Goal: Task Accomplishment & Management: Complete application form

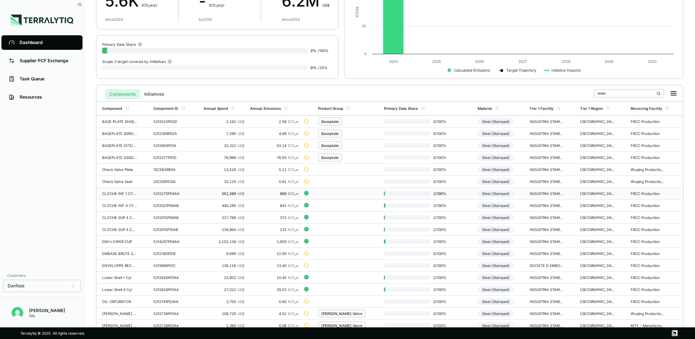
scroll to position [73, 0]
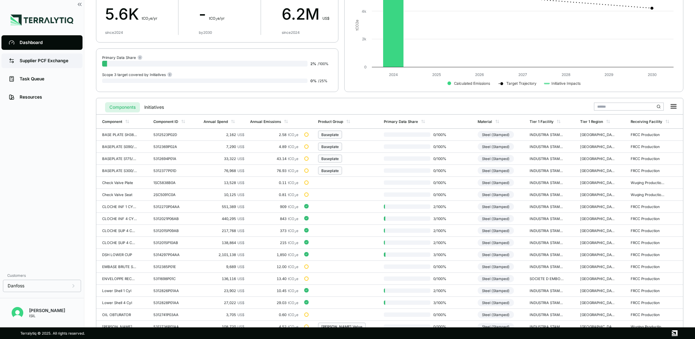
click at [44, 59] on div "Supplier PCF Exchange" at bounding box center [48, 61] width 56 height 6
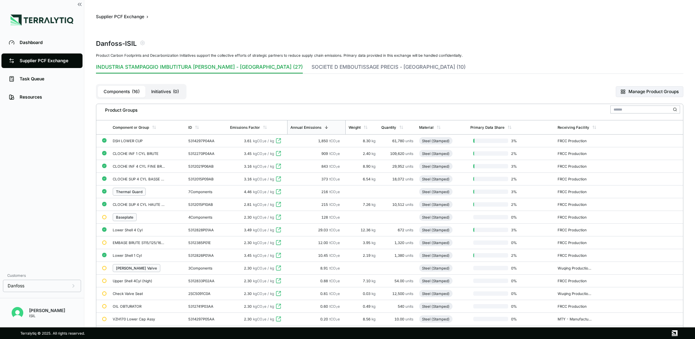
click at [127, 217] on div "Baseplate" at bounding box center [124, 217] width 17 height 4
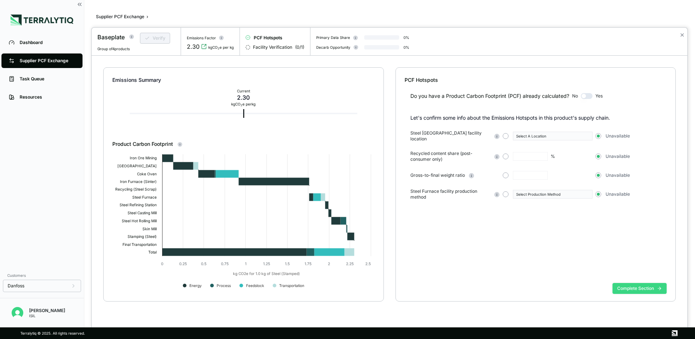
click at [651, 287] on button "Complete Section" at bounding box center [640, 288] width 54 height 11
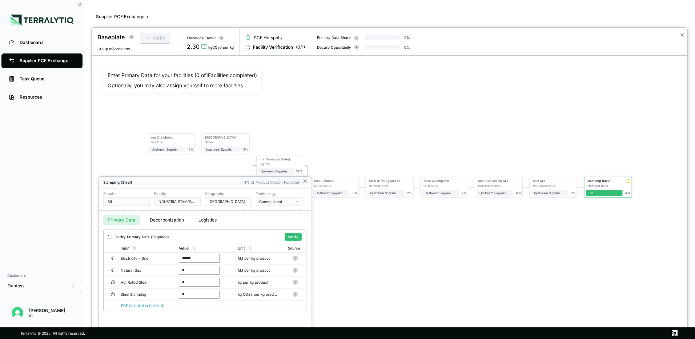
click at [404, 255] on div at bounding box center [390, 183] width 596 height 311
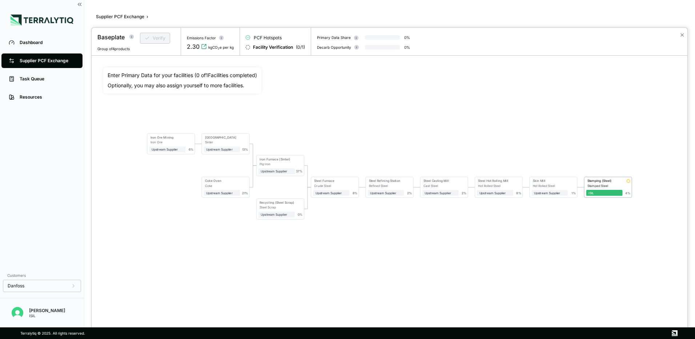
click at [33, 58] on div at bounding box center [347, 169] width 695 height 339
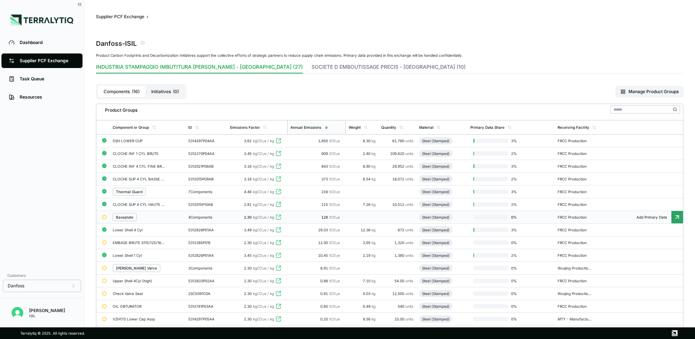
click at [130, 217] on div "Baseplate" at bounding box center [124, 217] width 17 height 4
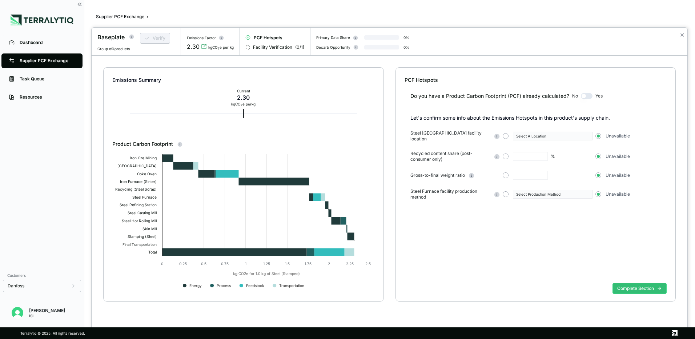
click at [130, 47] on span "Group of 4 products" at bounding box center [113, 49] width 32 height 4
click at [29, 77] on div at bounding box center [347, 169] width 695 height 339
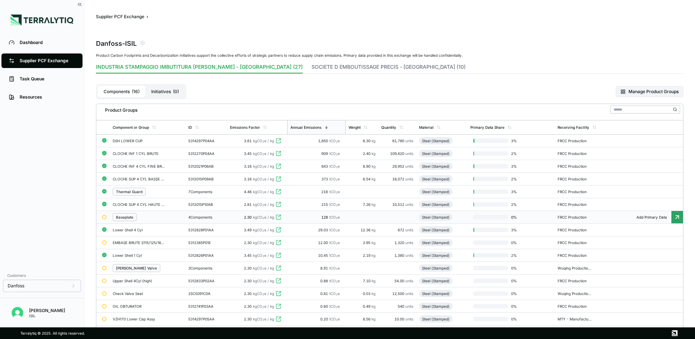
click at [135, 214] on div "Baseplate" at bounding box center [125, 217] width 24 height 8
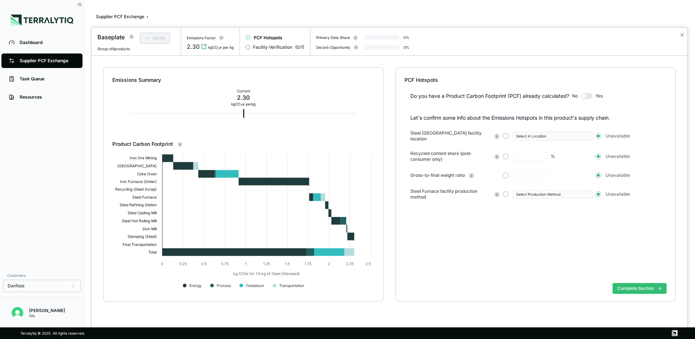
click at [132, 36] on circle at bounding box center [131, 37] width 5 height 5
click at [147, 69] on div "BASE PLATE SH380-300-240-180-S185" at bounding box center [153, 70] width 42 height 4
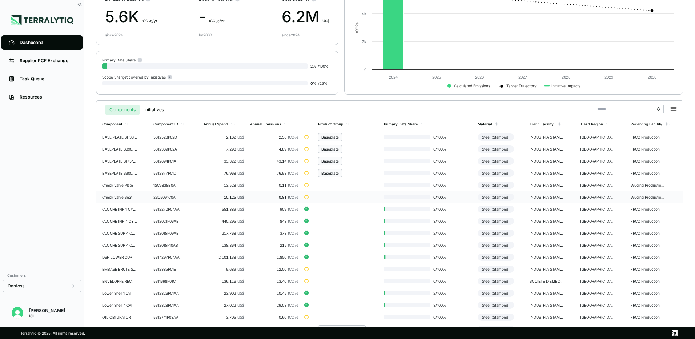
scroll to position [73, 0]
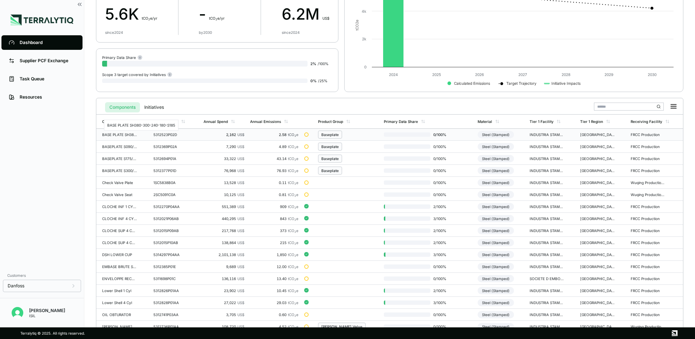
click at [115, 133] on div "BASE PLATE SH380-300-240-180-S185" at bounding box center [119, 134] width 35 height 4
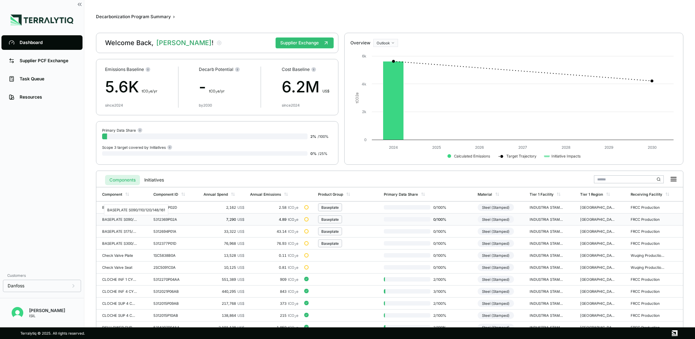
click at [117, 219] on div "BASEPLATE S090/110/120/148/161" at bounding box center [119, 219] width 35 height 4
click at [124, 229] on div "BASEPLATE S175/185" at bounding box center [119, 231] width 35 height 4
click at [120, 241] on div "BASEPLATE S300/240" at bounding box center [119, 243] width 35 height 4
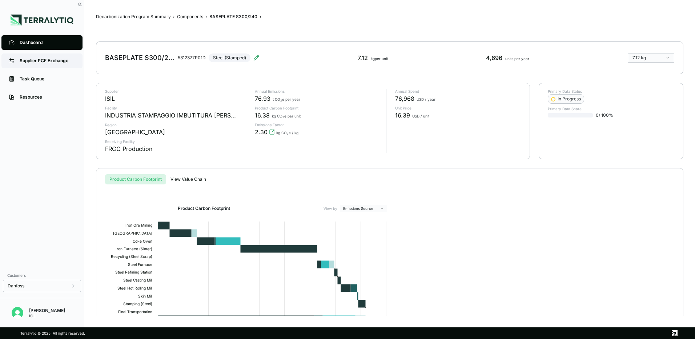
click at [32, 58] on div "Supplier PCF Exchange" at bounding box center [48, 61] width 56 height 6
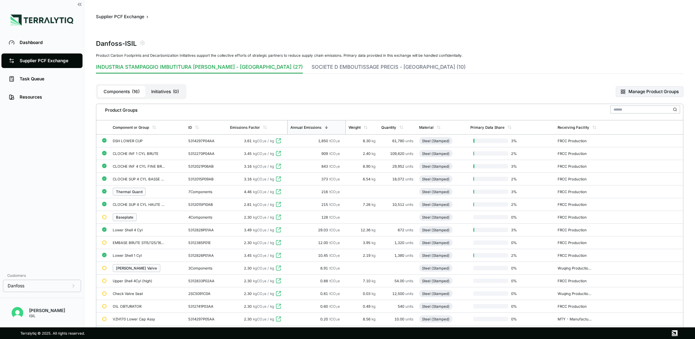
click at [123, 218] on div "Baseplate" at bounding box center [124, 217] width 17 height 4
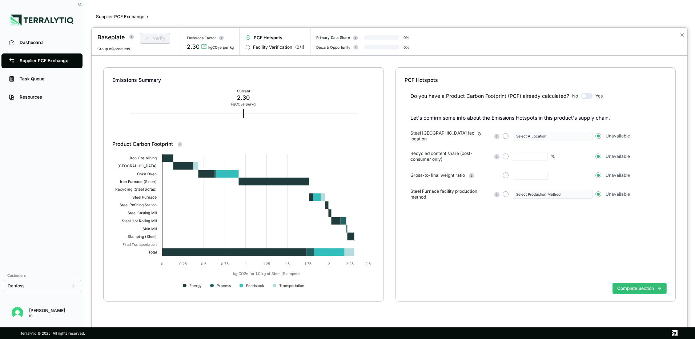
click at [26, 43] on div at bounding box center [347, 169] width 695 height 339
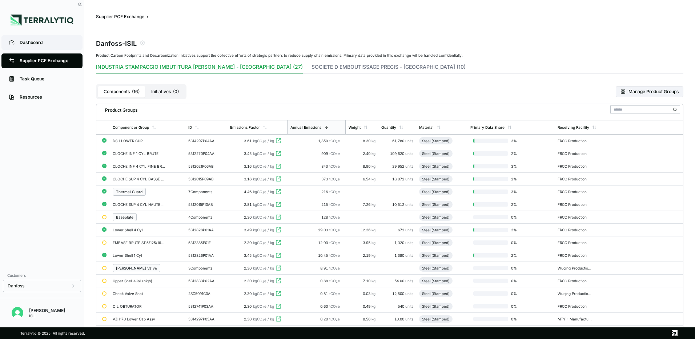
click at [36, 43] on div "Dashboard" at bounding box center [48, 43] width 56 height 6
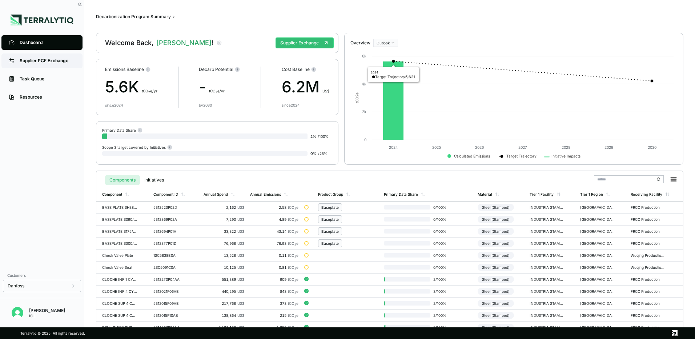
click at [52, 65] on link "Supplier PCF Exchange" at bounding box center [41, 60] width 81 height 15
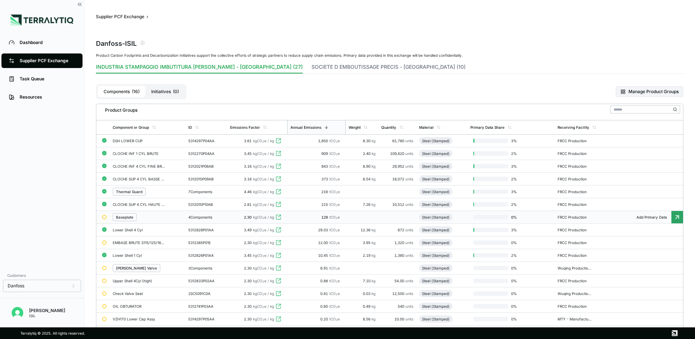
click at [129, 216] on div "Baseplate" at bounding box center [124, 217] width 17 height 4
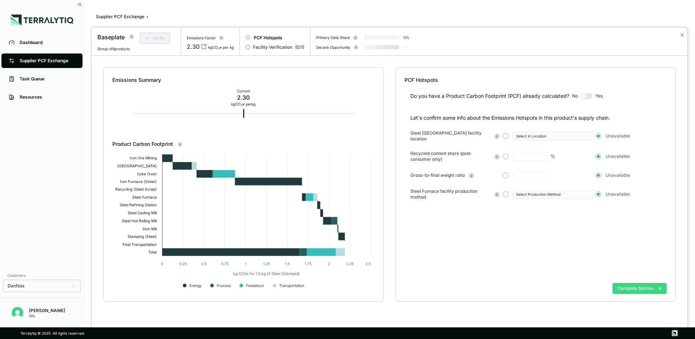
click at [653, 289] on button "Complete Section" at bounding box center [640, 288] width 54 height 11
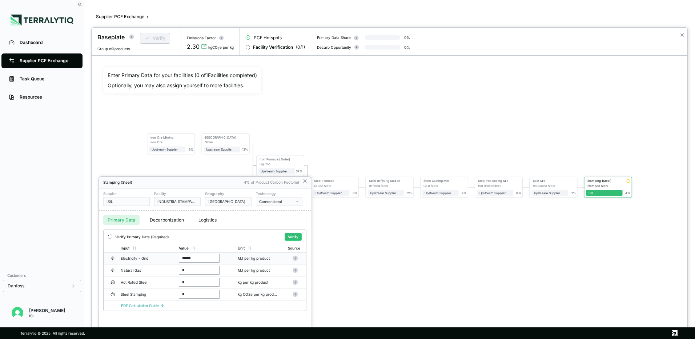
drag, startPoint x: 195, startPoint y: 260, endPoint x: 164, endPoint y: 261, distance: 30.9
click at [164, 261] on tr "Electricity - Grid ****** MJ per kg product" at bounding box center [205, 258] width 203 height 12
type input "*"
drag, startPoint x: 197, startPoint y: 257, endPoint x: 171, endPoint y: 257, distance: 25.8
click at [171, 257] on tr "Electricity - Grid ****** MJ per kg product" at bounding box center [205, 258] width 203 height 12
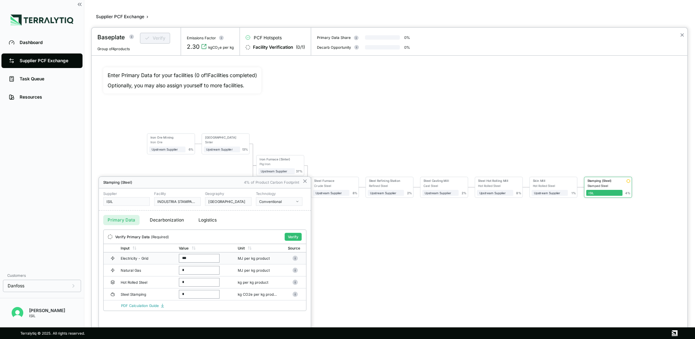
type input "****"
drag, startPoint x: 185, startPoint y: 283, endPoint x: 176, endPoint y: 283, distance: 8.7
click at [176, 283] on td "*" at bounding box center [205, 282] width 59 height 12
type input "****"
click at [297, 235] on button "Verify" at bounding box center [293, 237] width 17 height 8
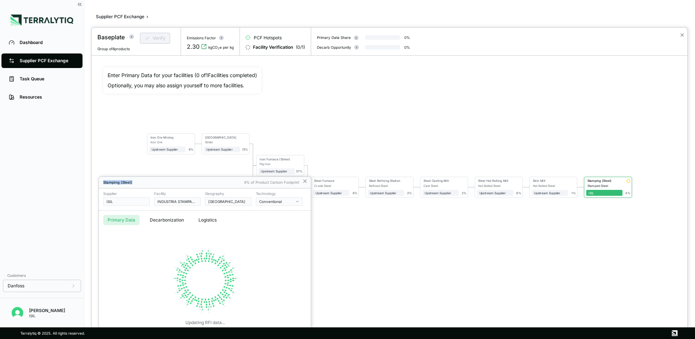
drag, startPoint x: 216, startPoint y: 181, endPoint x: 241, endPoint y: 140, distance: 48.1
click at [241, 338] on div "Baseplate Verify Group of 4 products Emissions Factor 2.30 kgCO 2 e per kg PCF …" at bounding box center [347, 339] width 695 height 0
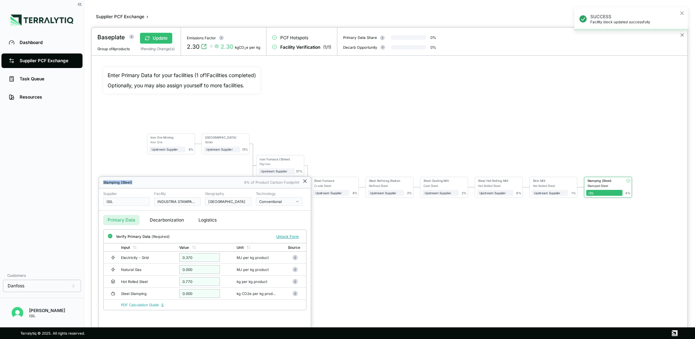
click at [304, 181] on icon at bounding box center [305, 181] width 6 height 6
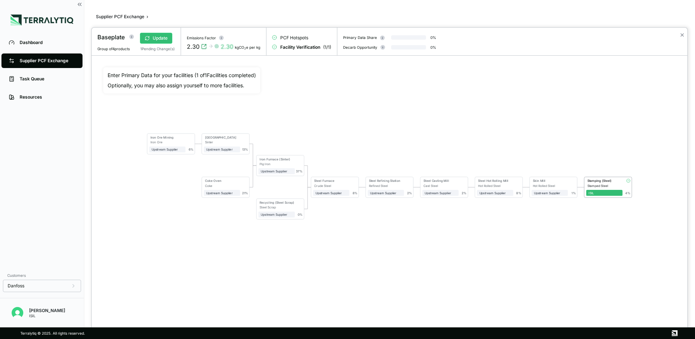
click at [415, 291] on div "Enter Primary Data for your facilities ( 1 of 1 Facilities completed) Optionall…" at bounding box center [389, 176] width 584 height 230
click at [682, 34] on button "✕" at bounding box center [682, 35] width 5 height 9
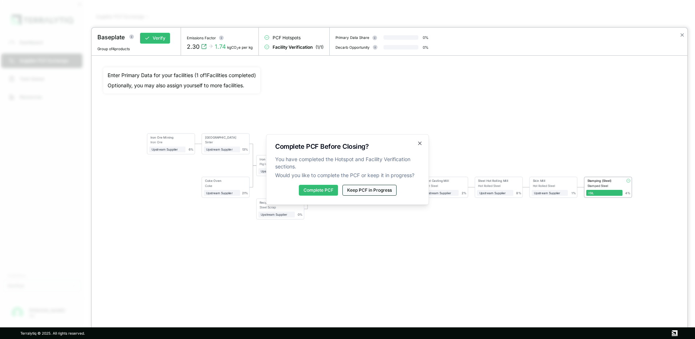
click at [378, 192] on button "Keep PCF in Progress" at bounding box center [369, 190] width 54 height 11
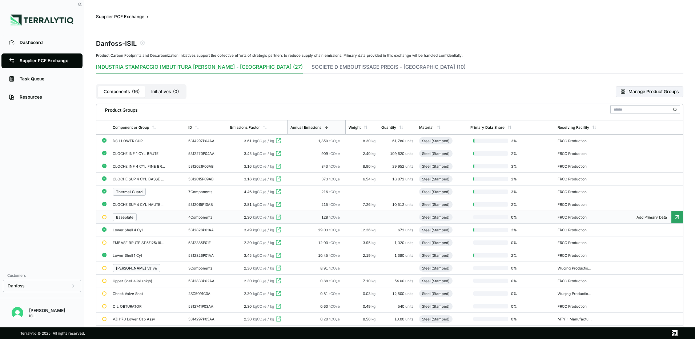
click at [141, 216] on div "Baseplate" at bounding box center [148, 217] width 70 height 8
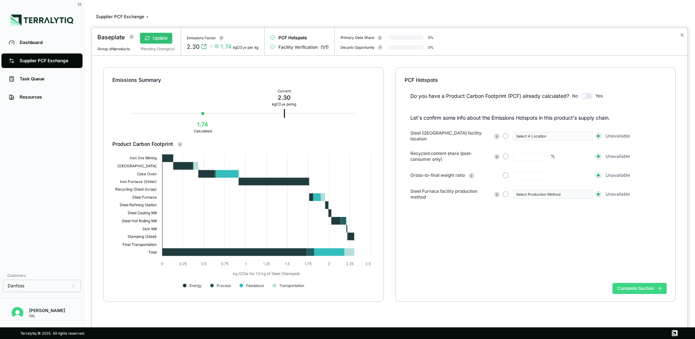
click at [639, 287] on button "Complete Section" at bounding box center [640, 288] width 54 height 11
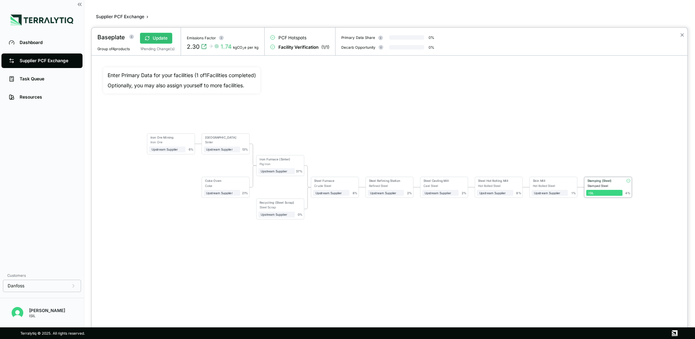
click at [608, 194] on div "ISIL" at bounding box center [605, 193] width 32 height 4
drag, startPoint x: 382, startPoint y: 298, endPoint x: 472, endPoint y: 245, distance: 103.8
click at [385, 296] on div "Enter Primary Data for your facilities ( 1 of 1 Facilities completed) Optionall…" at bounding box center [390, 192] width 596 height 272
click at [607, 194] on div "ISIL" at bounding box center [605, 193] width 32 height 4
click at [626, 182] on icon at bounding box center [628, 181] width 4 height 4
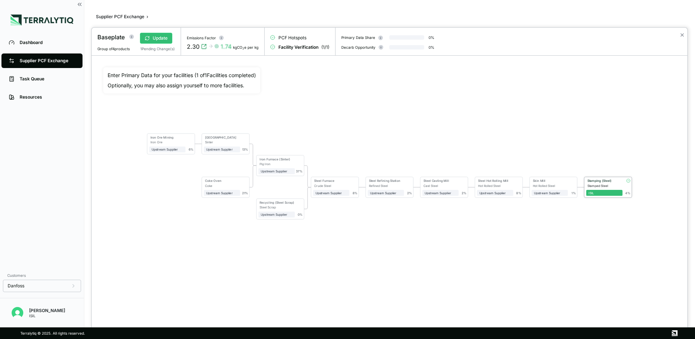
click at [599, 182] on div "Stamping (Steel)" at bounding box center [604, 181] width 33 height 4
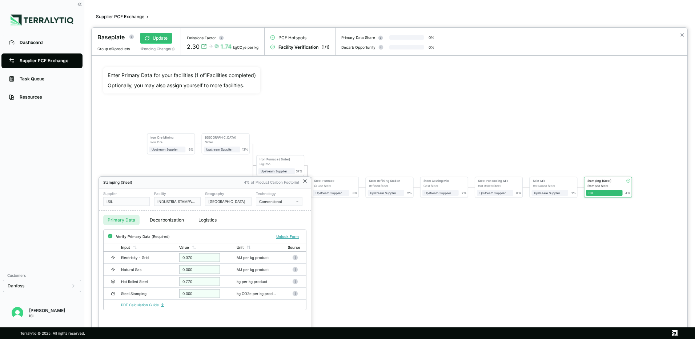
click at [306, 181] on icon at bounding box center [305, 181] width 6 height 6
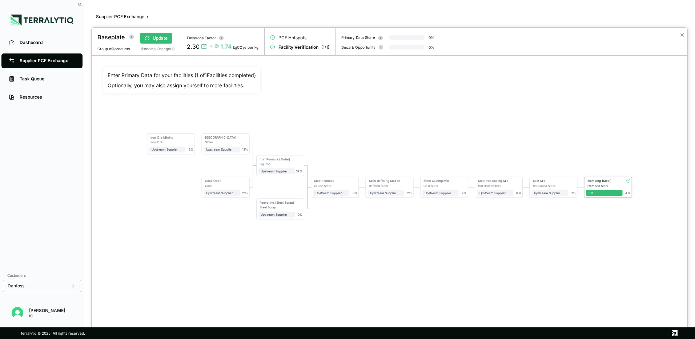
click at [600, 183] on div "Stamping (Steel)" at bounding box center [603, 181] width 34 height 5
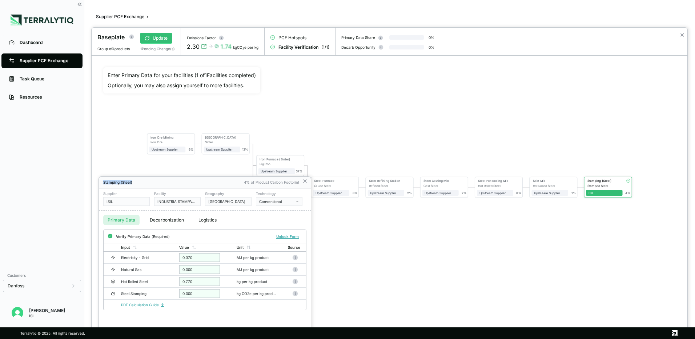
drag, startPoint x: 221, startPoint y: 183, endPoint x: 244, endPoint y: 101, distance: 84.8
click at [244, 338] on div "Baseplate Update Group of 4 products 1 Pending Change(s) Emissions Factor 2.30 …" at bounding box center [347, 339] width 695 height 0
click at [160, 216] on button "Decarbonization" at bounding box center [166, 220] width 43 height 10
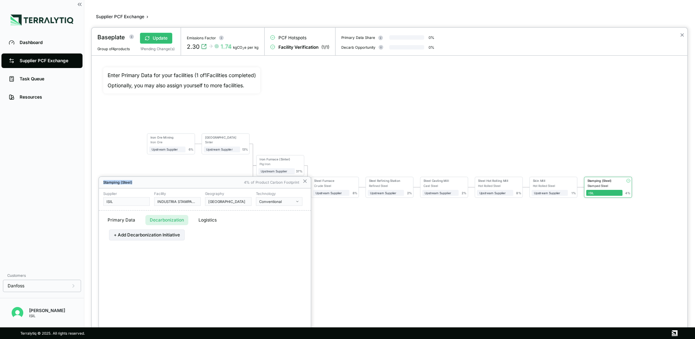
click at [201, 219] on button "Logistics" at bounding box center [207, 220] width 27 height 10
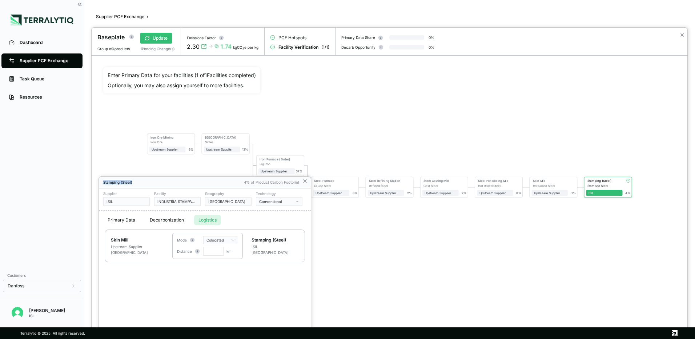
click at [440, 251] on div at bounding box center [390, 183] width 596 height 311
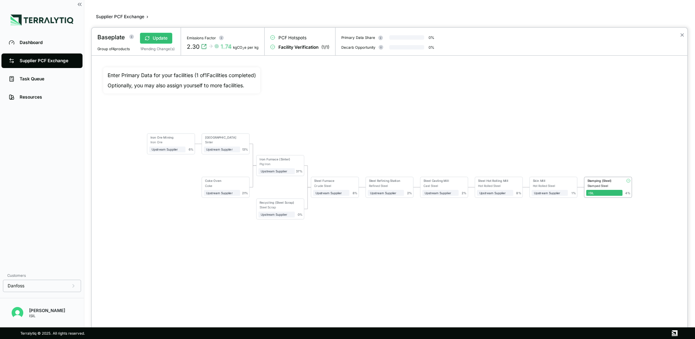
click at [31, 43] on div at bounding box center [347, 169] width 695 height 339
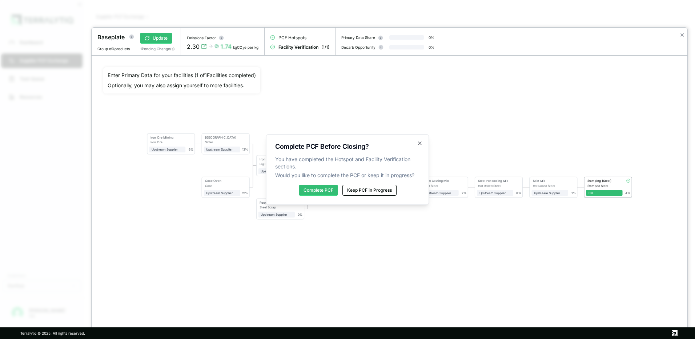
click at [368, 192] on button "Keep PCF in Progress" at bounding box center [369, 190] width 54 height 11
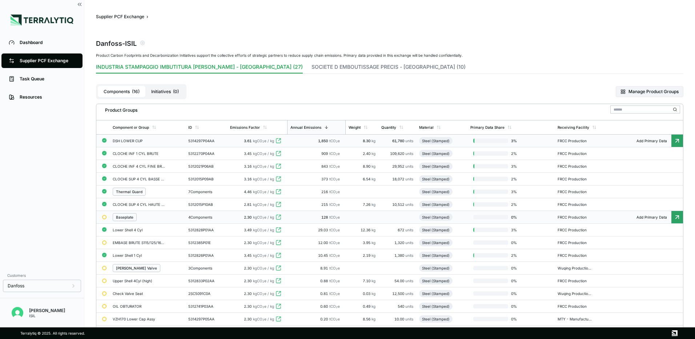
click at [125, 143] on td "DSH LOWER CUP" at bounding box center [148, 141] width 76 height 13
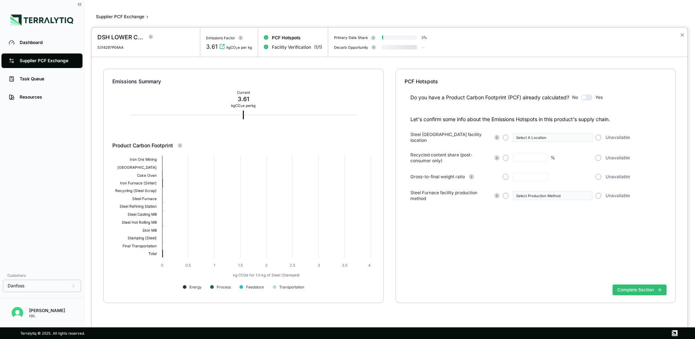
type input "****"
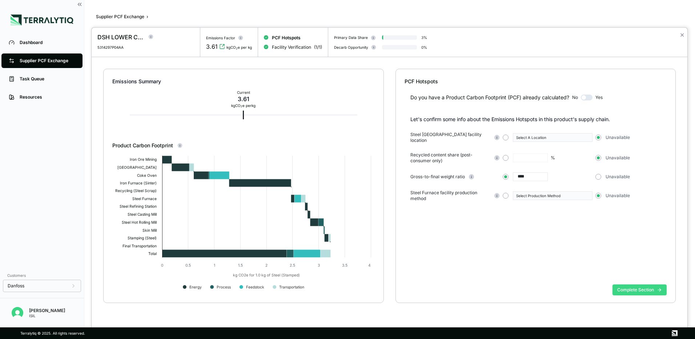
click at [633, 292] on button "Complete Section" at bounding box center [640, 289] width 54 height 11
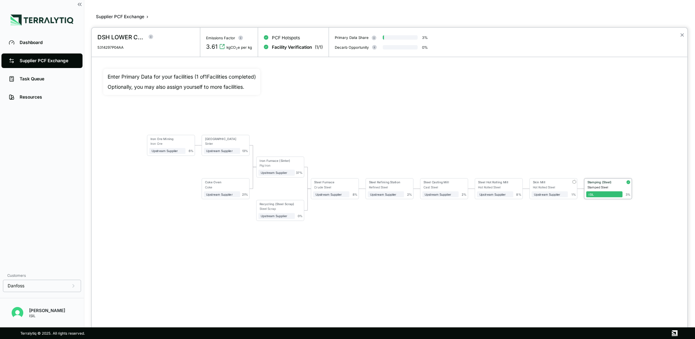
click at [604, 184] on div "Stamping (Steel)" at bounding box center [603, 182] width 34 height 5
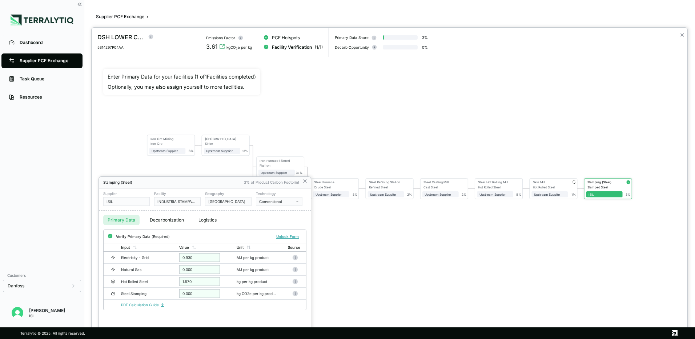
click at [207, 220] on button "Logistics" at bounding box center [207, 220] width 27 height 10
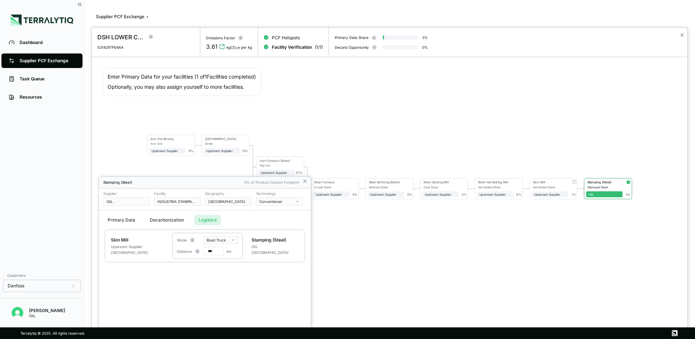
click at [124, 222] on button "Primary Data" at bounding box center [121, 220] width 36 height 10
click at [195, 218] on button "Logistics" at bounding box center [207, 220] width 27 height 10
click at [306, 181] on icon at bounding box center [305, 181] width 6 height 6
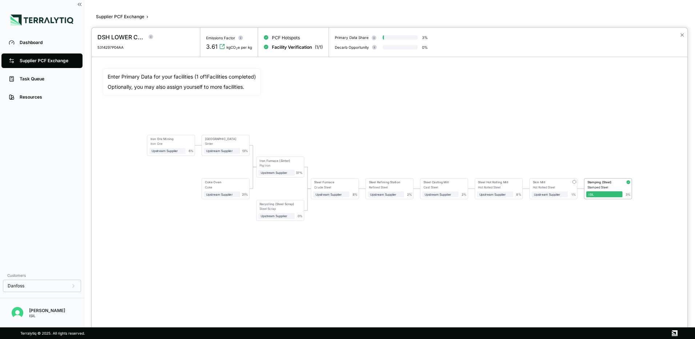
click at [33, 63] on div at bounding box center [347, 169] width 695 height 339
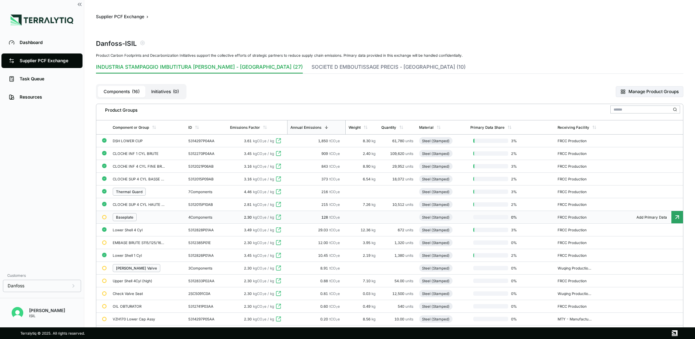
click at [124, 219] on div "Baseplate" at bounding box center [124, 217] width 17 height 4
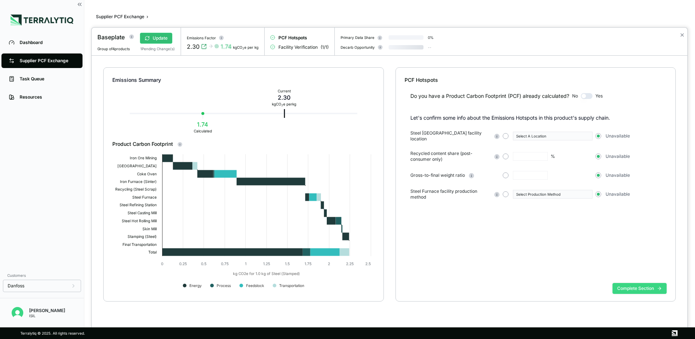
click at [628, 285] on button "Complete Section" at bounding box center [640, 288] width 54 height 11
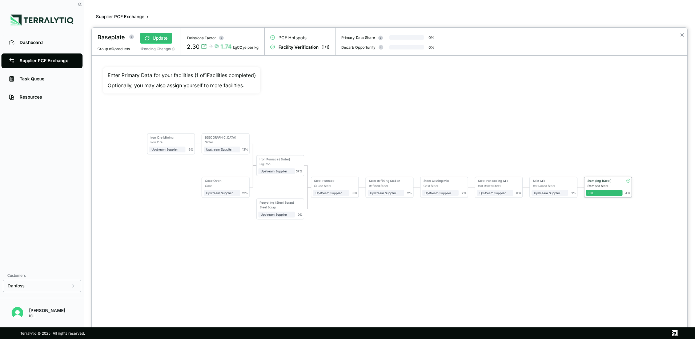
click at [609, 183] on div "Stamping (Steel)" at bounding box center [603, 181] width 34 height 5
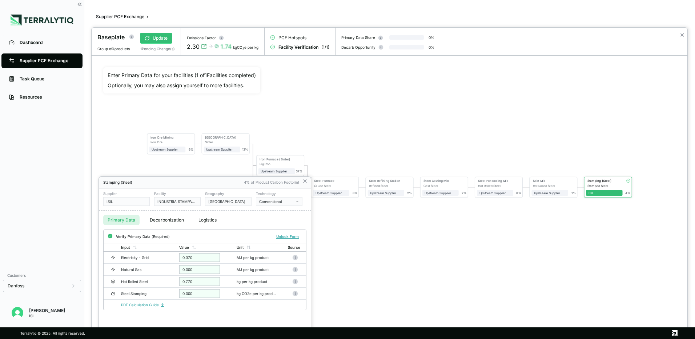
click at [202, 222] on button "Logistics" at bounding box center [207, 220] width 27 height 10
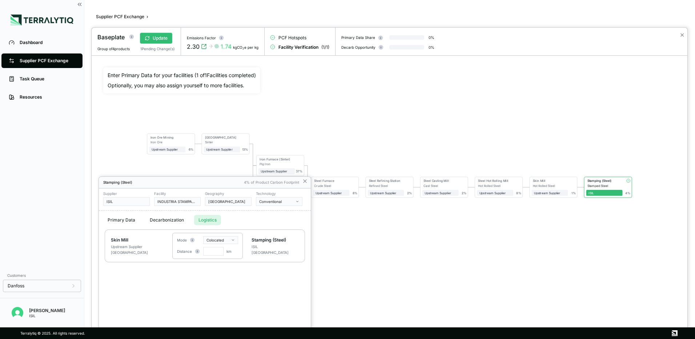
click at [219, 242] on html "Dashboard Supplier PCF Exchange Task Queue Resources Customers Danfoss Marco Ch…" at bounding box center [347, 169] width 695 height 339
click at [224, 268] on div "Road Truck" at bounding box center [226, 269] width 43 height 9
click at [212, 252] on input "text" at bounding box center [213, 251] width 20 height 9
type input "***"
drag, startPoint x: 233, startPoint y: 297, endPoint x: 232, endPoint y: 283, distance: 14.2
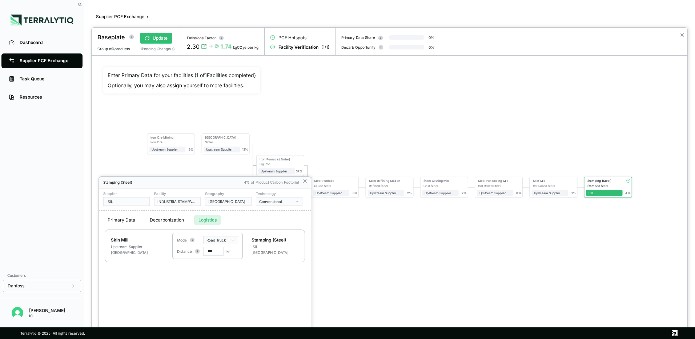
click at [233, 297] on div "Stamping (Steel) 4% of Product Carbon Footprint Supplier ISIL Facility INDUSTRI…" at bounding box center [205, 258] width 212 height 162
drag, startPoint x: 227, startPoint y: 180, endPoint x: 238, endPoint y: 110, distance: 70.4
click at [238, 338] on div "Baseplate Update Group of 4 products 1 Pending Change(s) Emissions Factor 2.30 …" at bounding box center [347, 339] width 695 height 0
drag, startPoint x: 238, startPoint y: 110, endPoint x: 402, endPoint y: 255, distance: 218.7
click at [402, 255] on div at bounding box center [390, 183] width 596 height 311
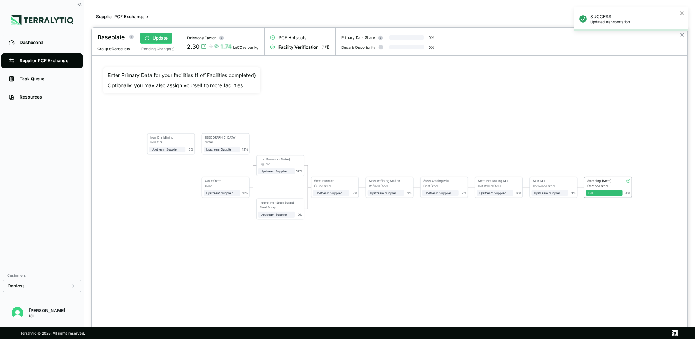
click at [606, 184] on div "Stamped Steel" at bounding box center [605, 186] width 35 height 4
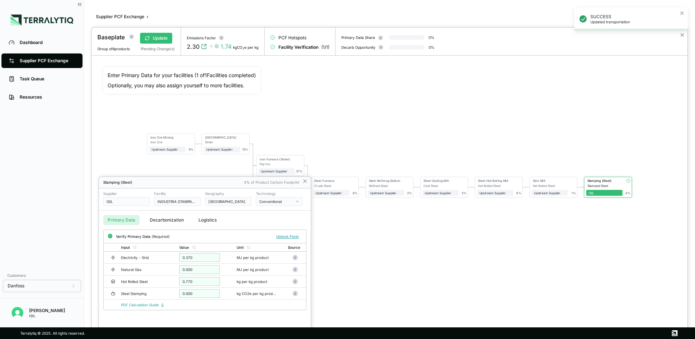
click at [210, 221] on button "Logistics" at bounding box center [207, 220] width 27 height 10
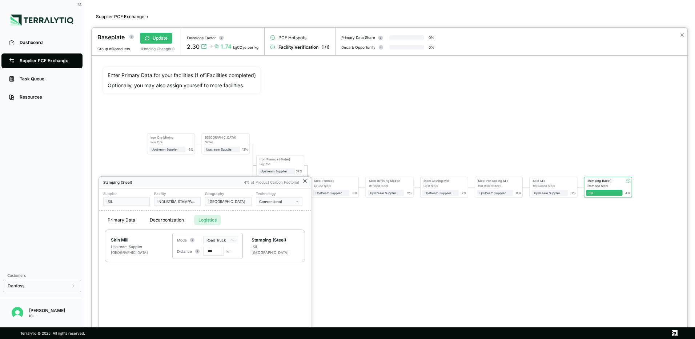
click at [306, 180] on icon at bounding box center [305, 181] width 6 height 6
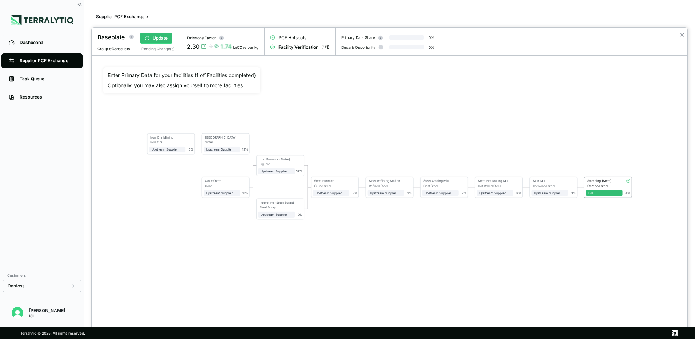
click at [458, 307] on div "Enter Primary Data for your facilities ( 1 of 1 Facilities completed) Optionall…" at bounding box center [390, 192] width 596 height 272
